Goal: Transaction & Acquisition: Purchase product/service

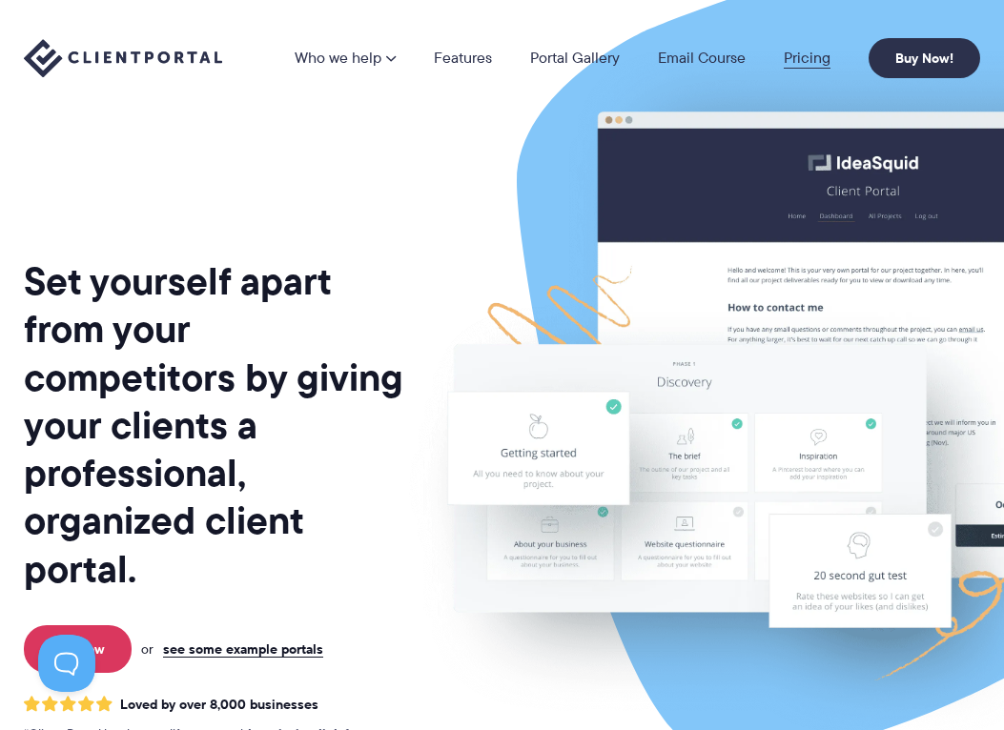
click at [798, 52] on link "Pricing" at bounding box center [807, 58] width 47 height 15
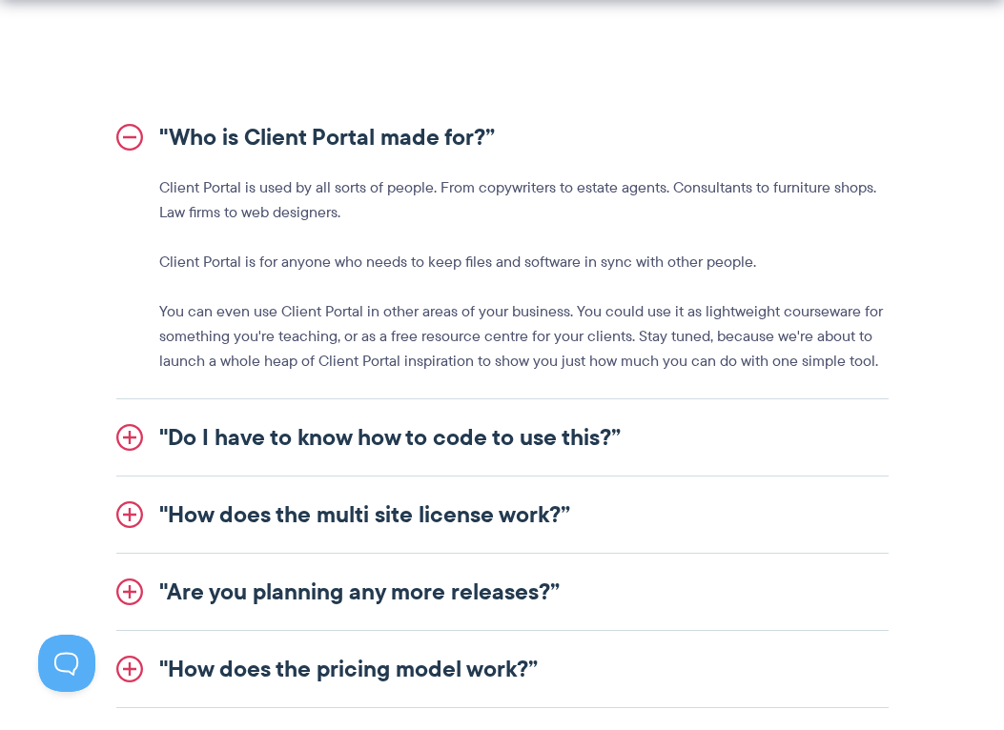
scroll to position [2199, 0]
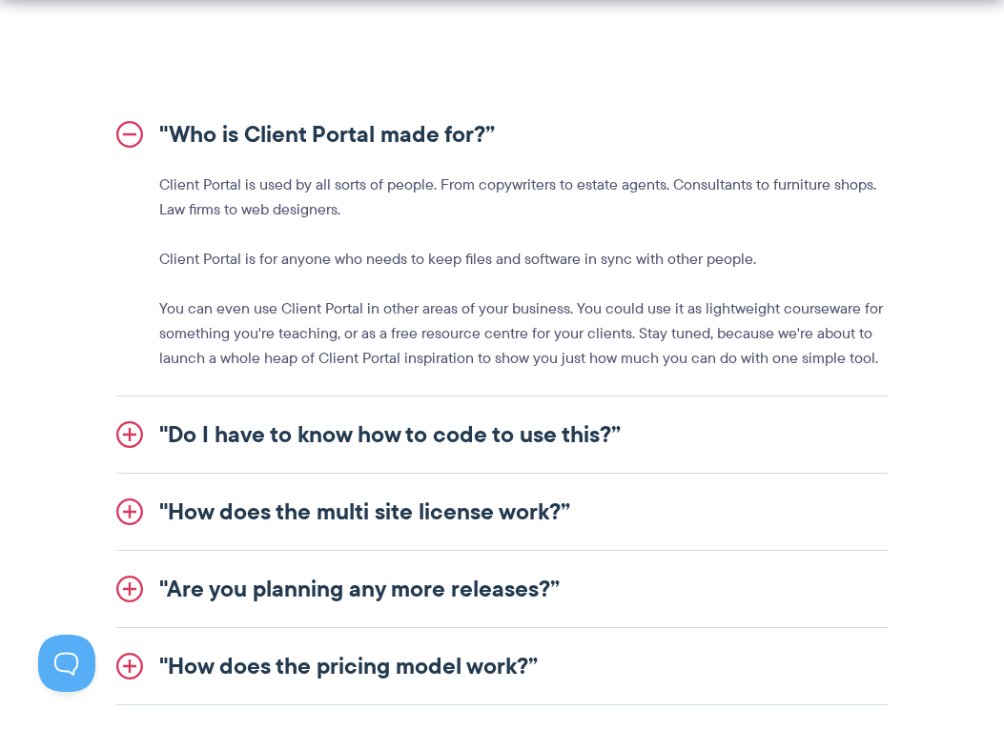
click at [459, 423] on link ""Do I have to know how to code to use this?”" at bounding box center [502, 435] width 772 height 76
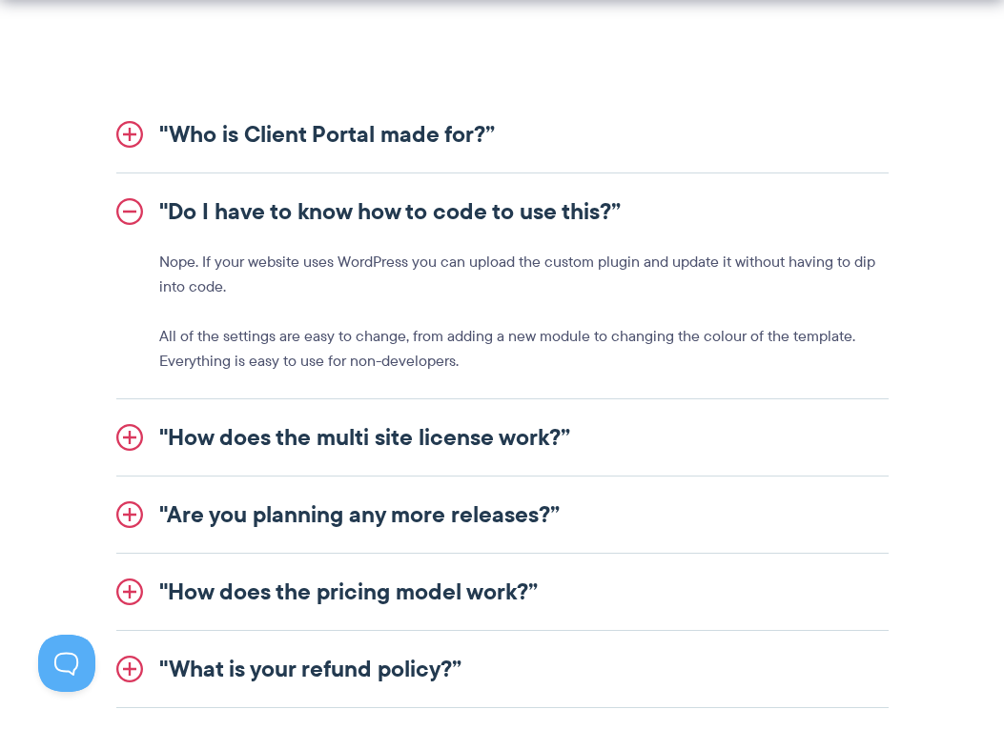
click at [451, 476] on li ""How does the multi site license work?” If you want to give your clients an ext…" at bounding box center [502, 437] width 772 height 77
click at [464, 452] on link ""How does the multi site license work?”" at bounding box center [502, 437] width 772 height 76
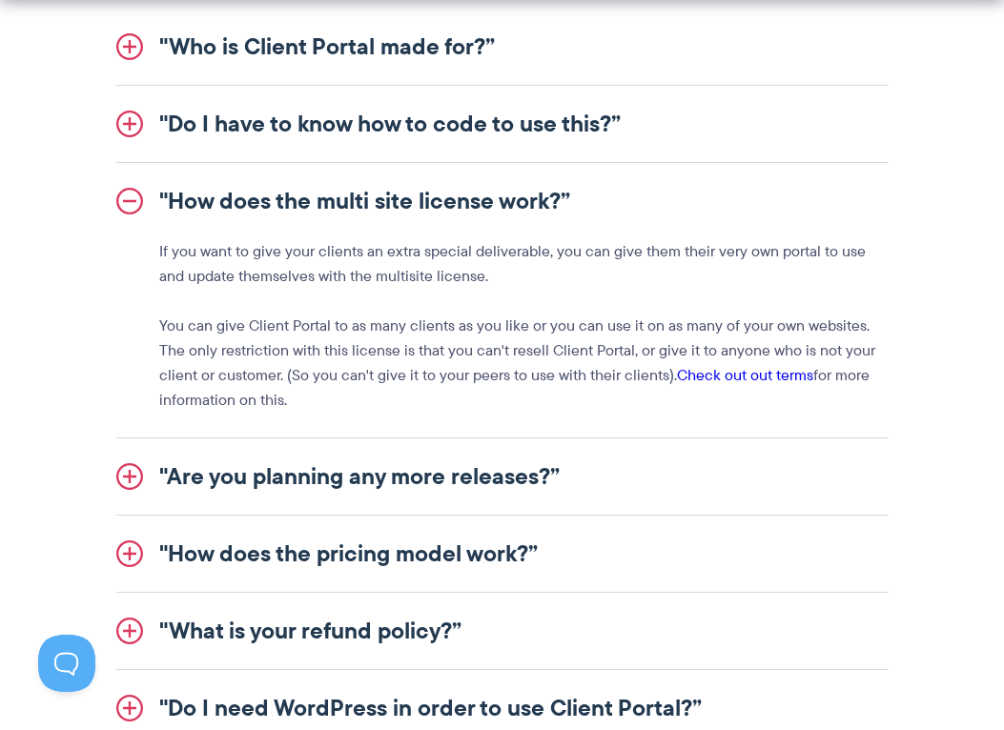
scroll to position [2294, 0]
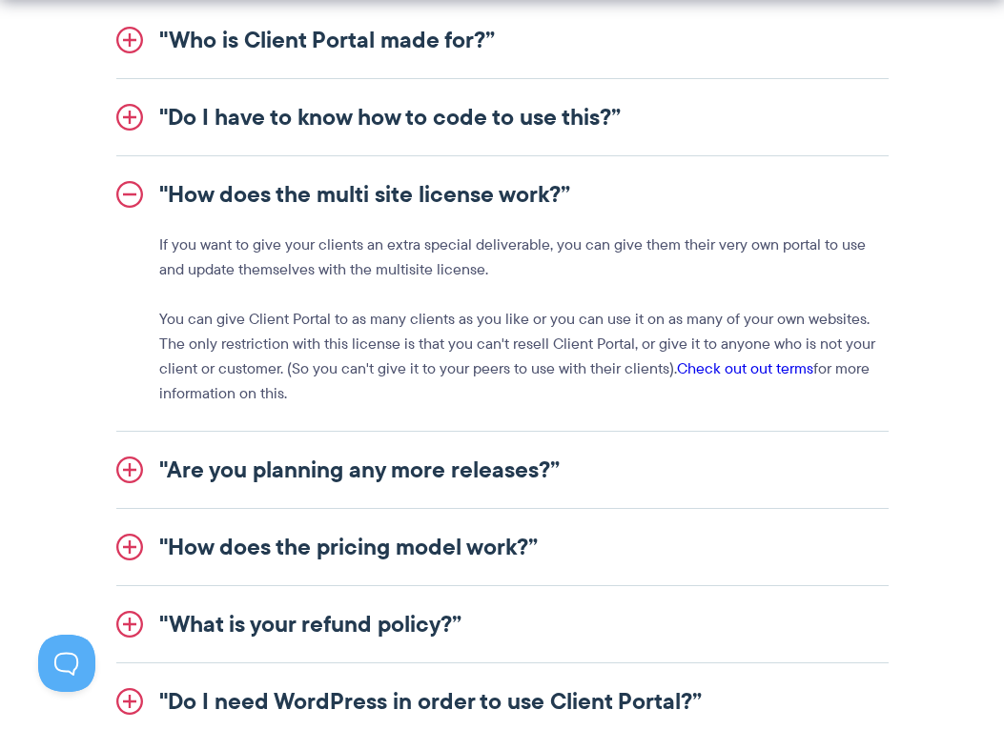
click at [460, 501] on link ""Are you planning any more releases?”" at bounding box center [502, 470] width 772 height 76
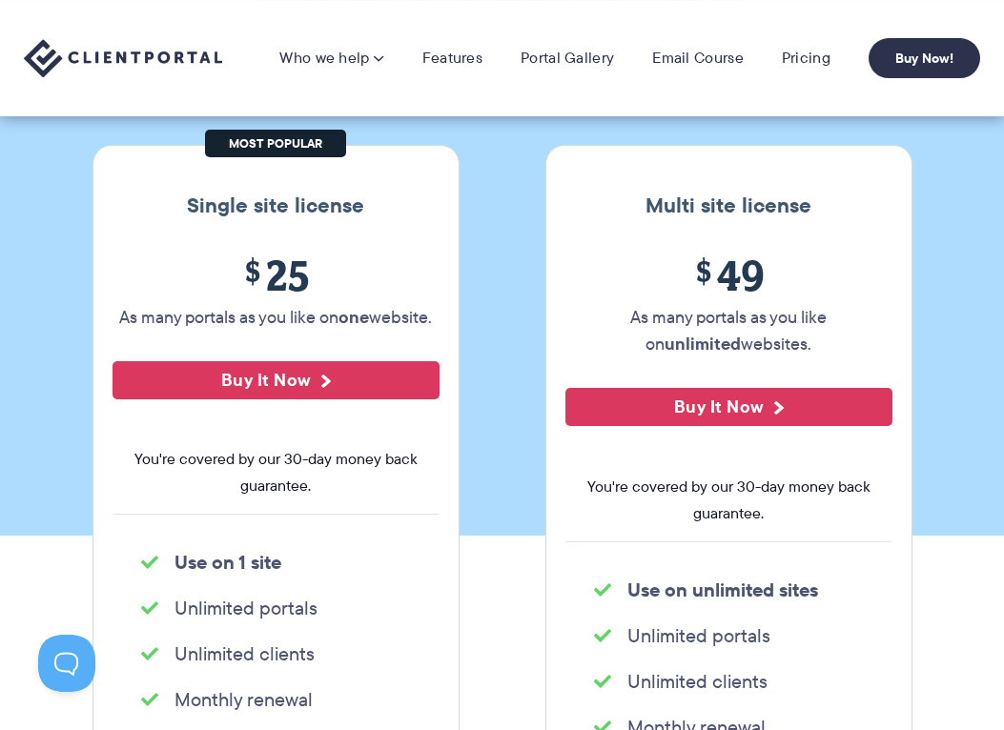
scroll to position [195, 0]
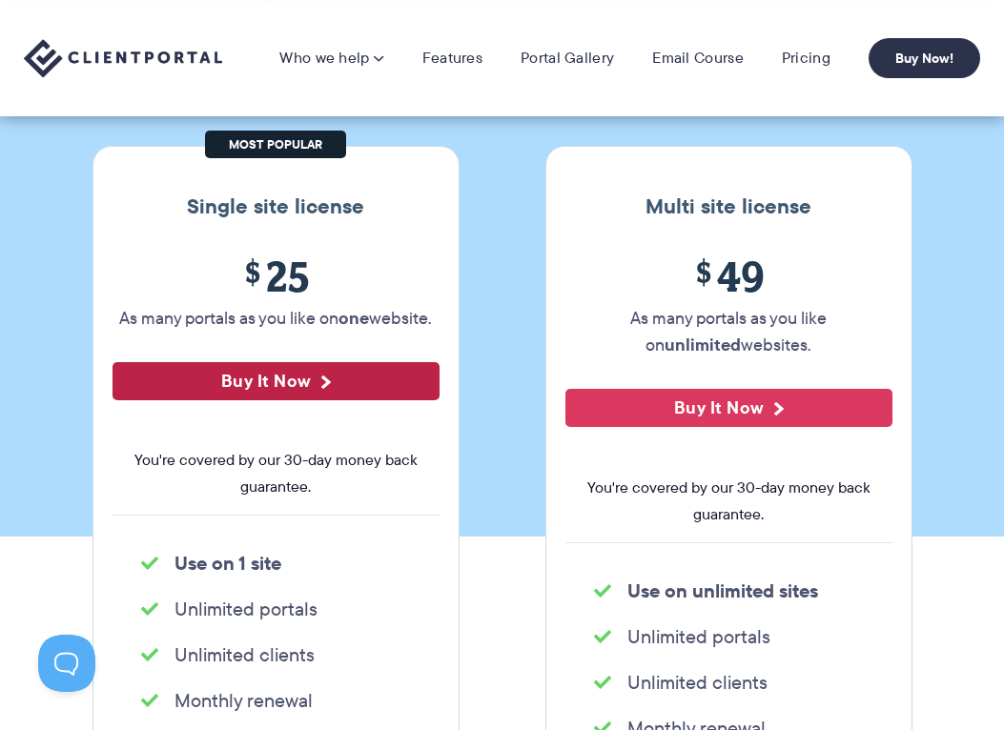
click at [347, 381] on button "Buy It Now" at bounding box center [275, 381] width 327 height 38
